Goal: Task Accomplishment & Management: Manage account settings

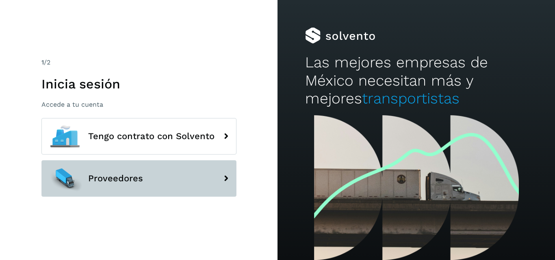
click at [156, 186] on button "Proveedores" at bounding box center [138, 178] width 195 height 37
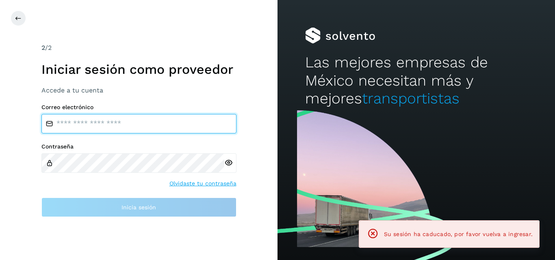
click at [130, 120] on input "email" at bounding box center [138, 123] width 195 height 19
type input "**********"
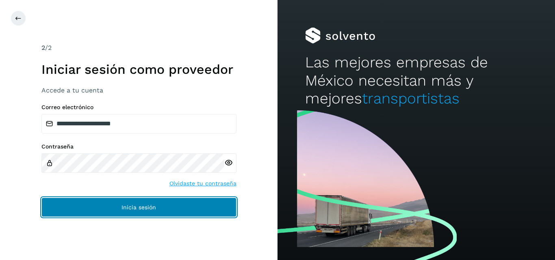
click at [106, 208] on button "Inicia sesión" at bounding box center [138, 207] width 195 height 19
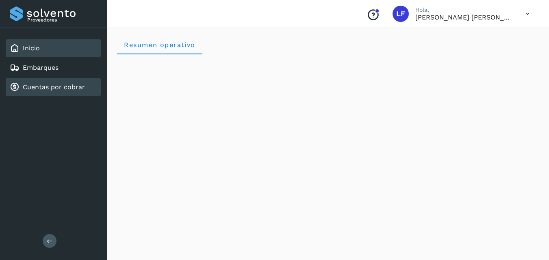
click at [62, 88] on link "Cuentas por cobrar" at bounding box center [54, 87] width 62 height 8
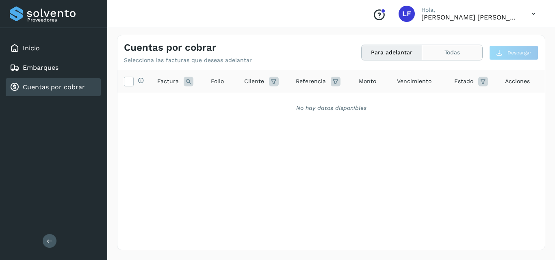
click at [465, 49] on button "Todas" at bounding box center [452, 52] width 60 height 15
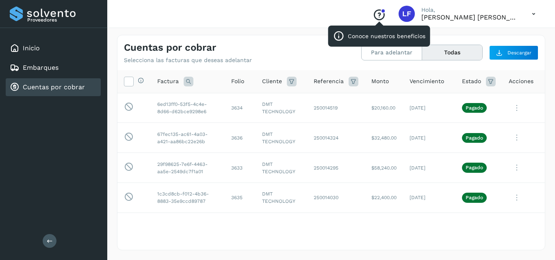
click at [385, 16] on icon "Conoce nuestros beneficios" at bounding box center [378, 15] width 13 height 13
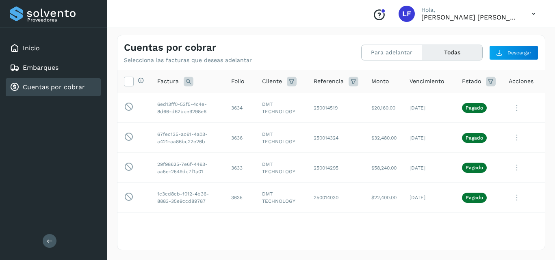
click at [460, 52] on button "Todas" at bounding box center [452, 52] width 60 height 15
click at [441, 51] on button "Todas" at bounding box center [452, 52] width 60 height 15
